Goal: Book appointment/travel/reservation

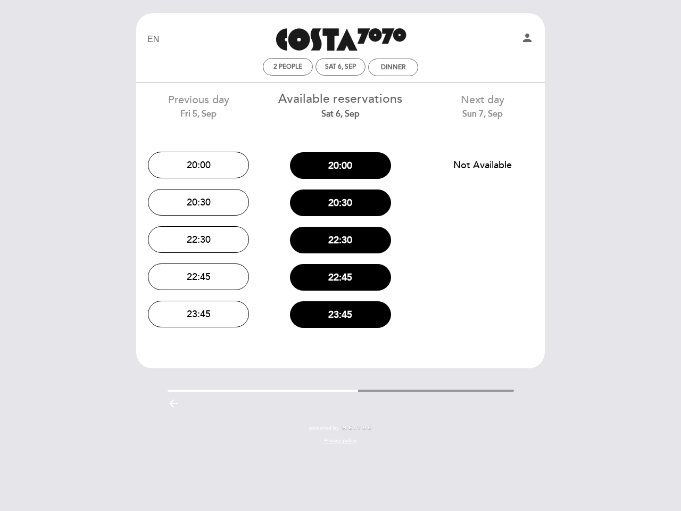
click at [340, 255] on div "22:30" at bounding box center [341, 239] width 126 height 37
click at [527, 39] on icon "person" at bounding box center [527, 37] width 13 height 13
click at [288, 66] on span "2 people" at bounding box center [287, 67] width 29 height 8
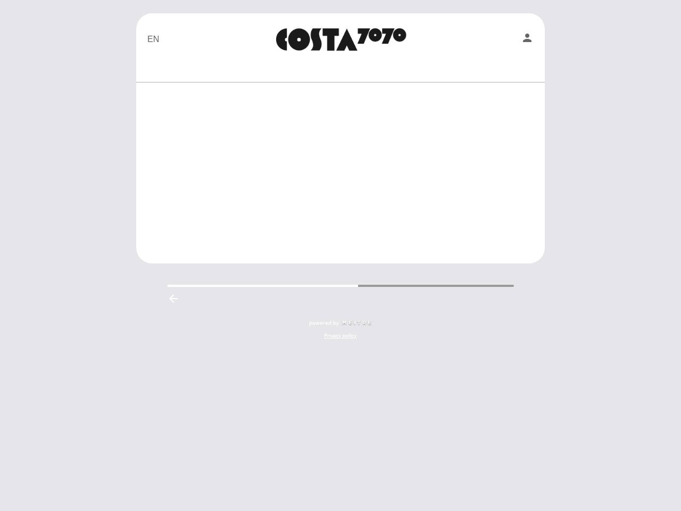
click at [340, 66] on div at bounding box center [340, 67] width 402 height 19
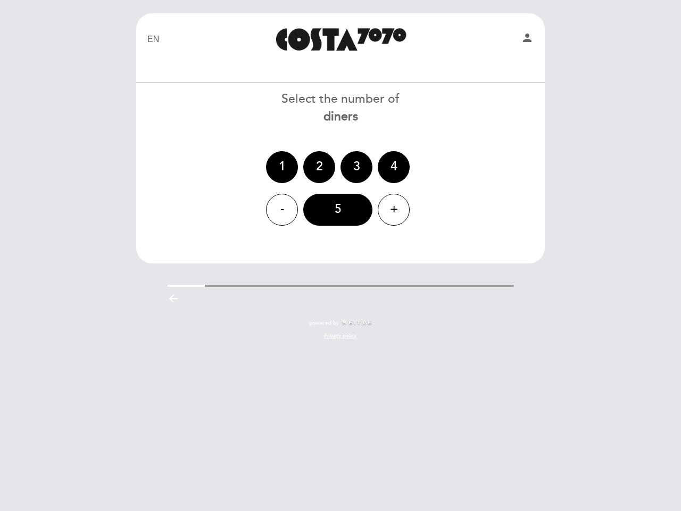
click at [393, 67] on div at bounding box center [340, 67] width 402 height 19
click at [198, 165] on div "1 2 3 4" at bounding box center [341, 167] width 410 height 32
click at [198, 202] on div "- 5 +" at bounding box center [341, 210] width 410 height 32
click at [198, 239] on header "EN ES PT Costa 7070 person Welcome Welcome, Change user Book a table Select the…" at bounding box center [340, 138] width 409 height 250
click at [198, 277] on div "EN ES PT Costa 7070 person Welcome Welcome, Change user Book a table Select the…" at bounding box center [340, 181] width 425 height 337
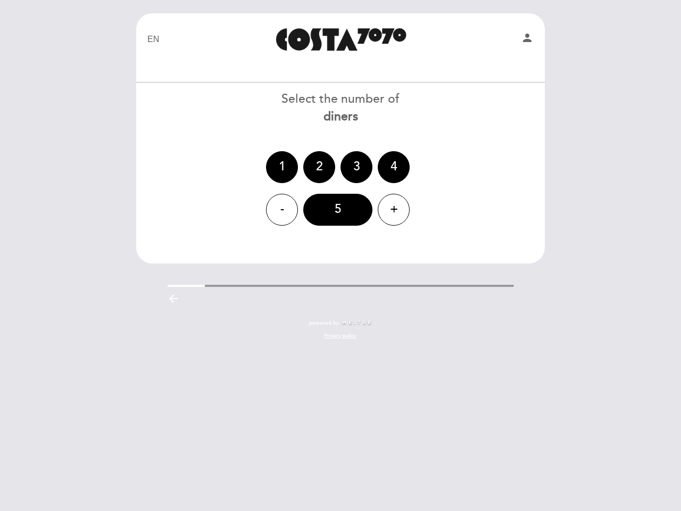
click at [198, 314] on div "EN ES PT Costa 7070 person Welcome Welcome, Change user Book a table Select the…" at bounding box center [340, 181] width 425 height 337
